Goal: Navigation & Orientation: Find specific page/section

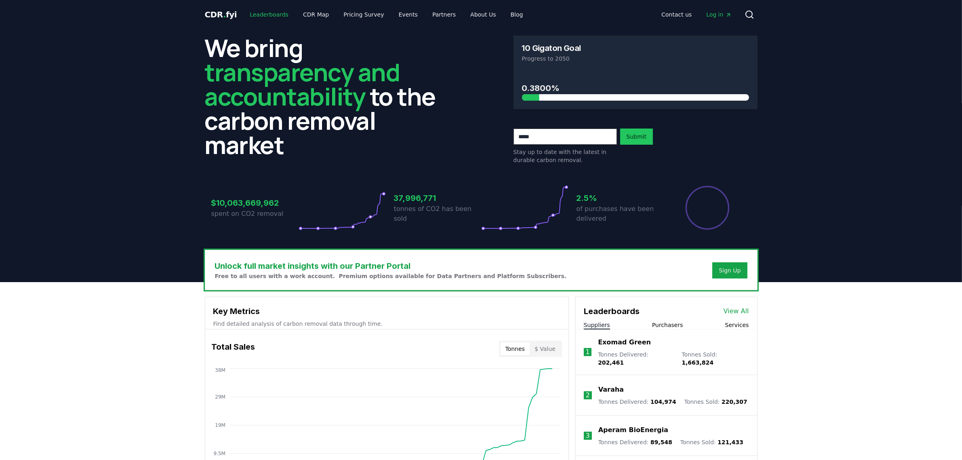
click at [275, 15] on link "Leaderboards" at bounding box center [269, 14] width 52 height 15
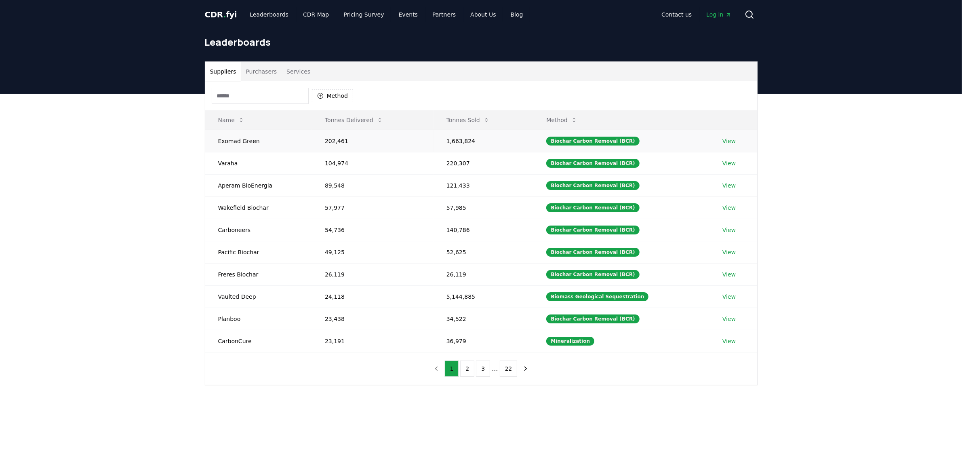
click at [723, 140] on link "View" at bounding box center [729, 141] width 13 height 8
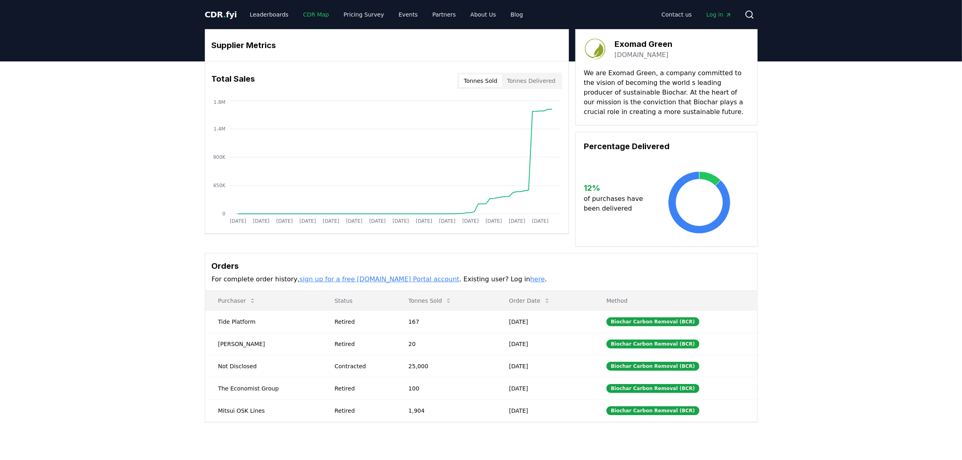
click at [312, 13] on link "CDR Map" at bounding box center [316, 14] width 39 height 15
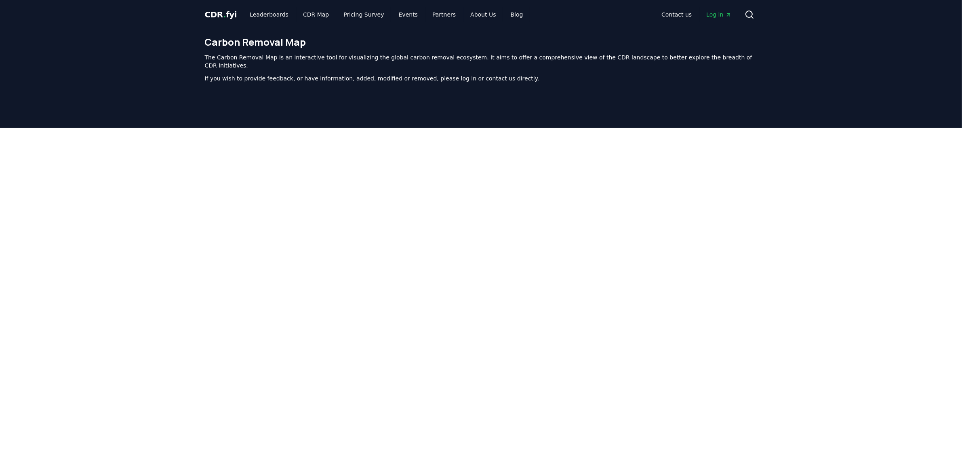
scroll to position [249, 0]
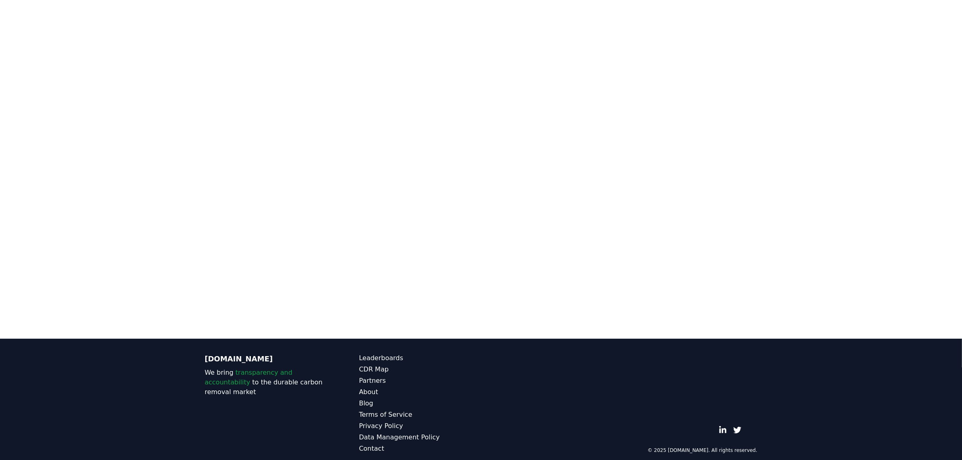
drag, startPoint x: 128, startPoint y: 105, endPoint x: 139, endPoint y: 104, distance: 10.5
click at [131, 104] on div at bounding box center [481, 81] width 962 height 404
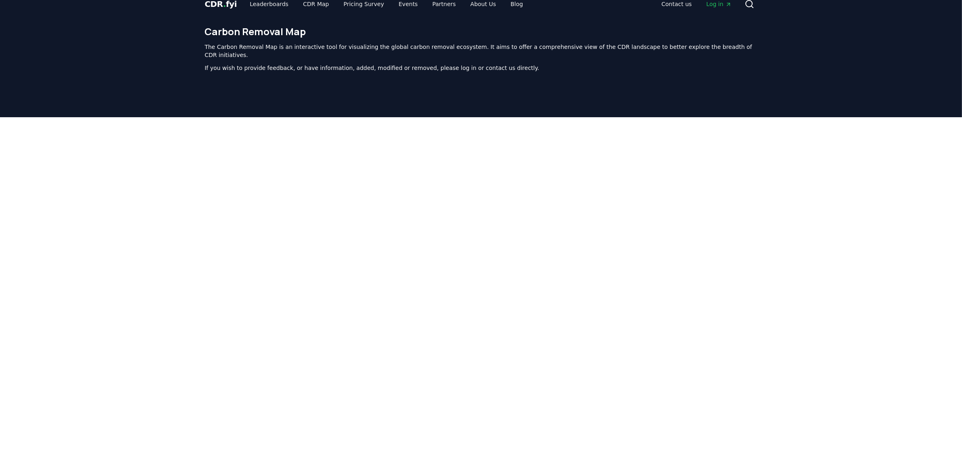
scroll to position [0, 0]
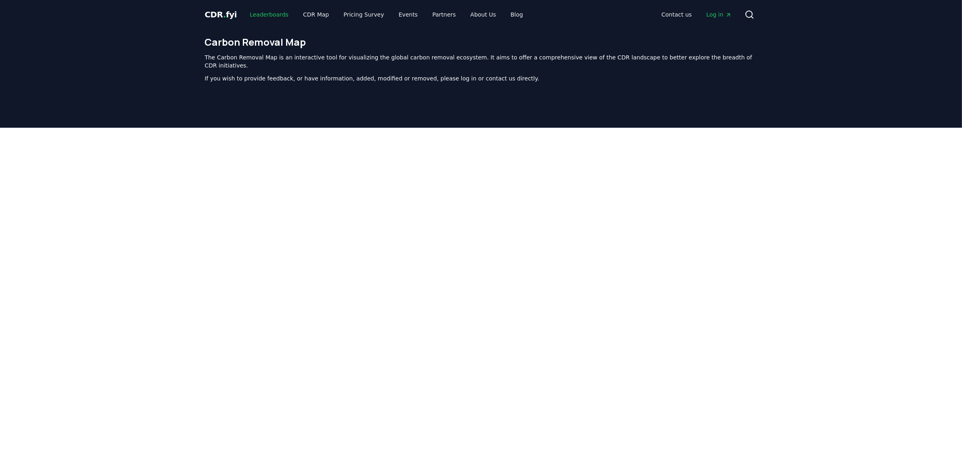
click at [277, 13] on link "Leaderboards" at bounding box center [269, 14] width 52 height 15
